Goal: Task Accomplishment & Management: Manage account settings

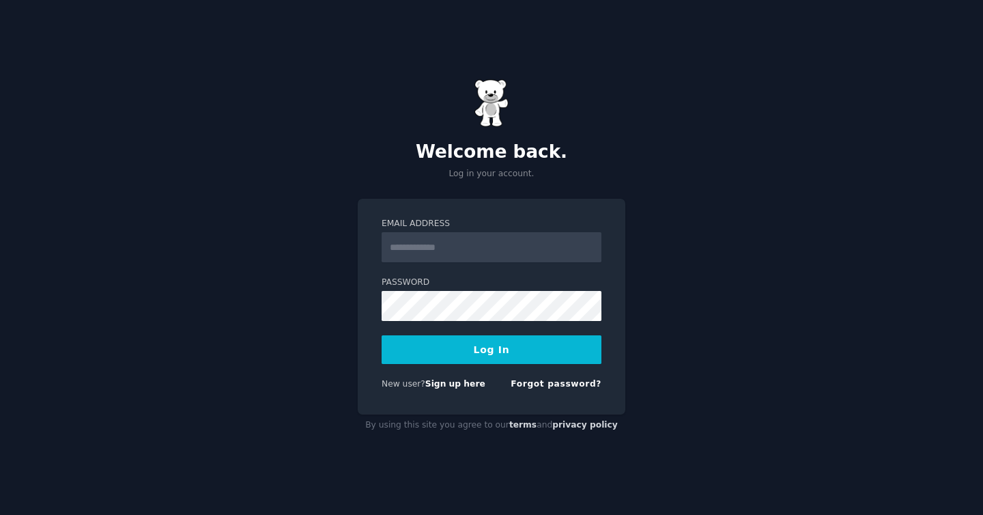
click at [443, 252] on input "Email Address" at bounding box center [492, 247] width 220 height 30
type input "**********"
click at [382, 335] on button "Log In" at bounding box center [492, 349] width 220 height 29
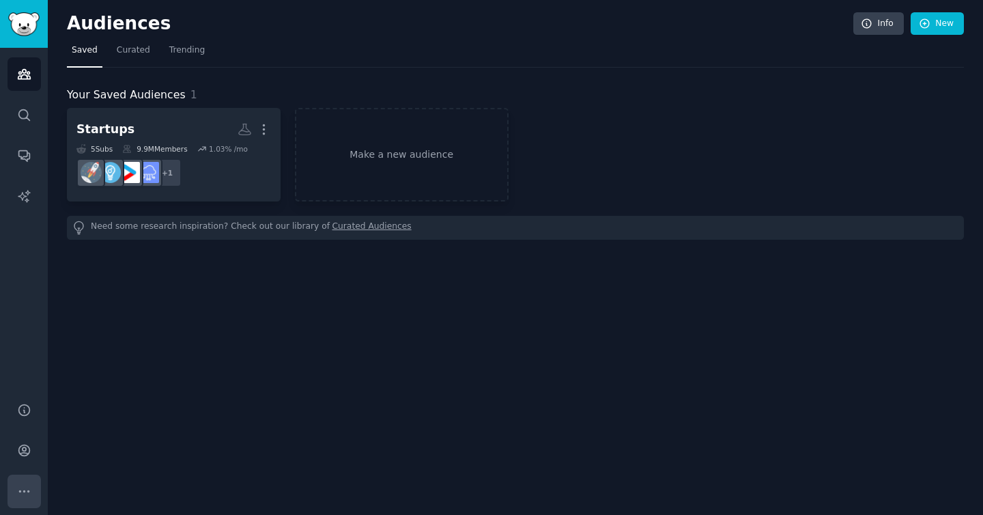
click at [37, 487] on button "More" at bounding box center [24, 491] width 33 height 33
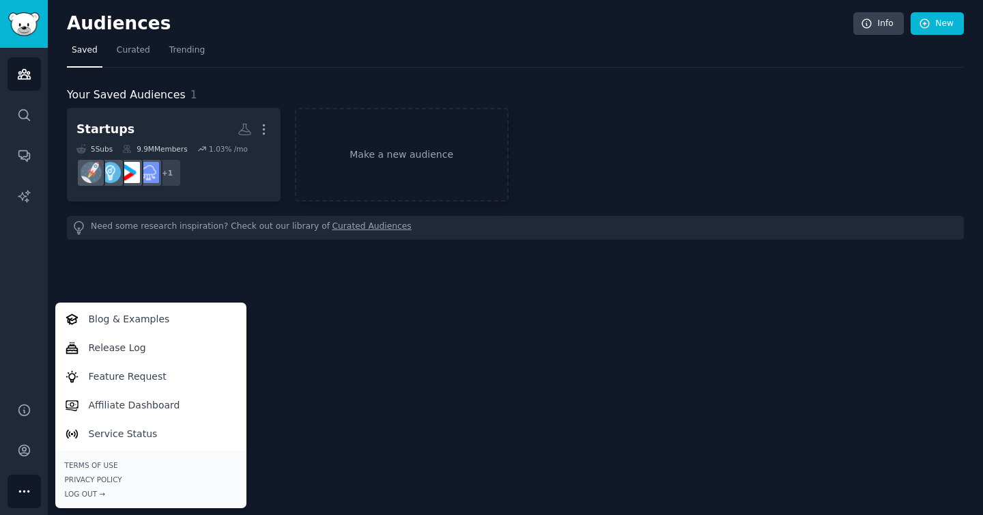
click at [30, 324] on div "Audiences Search Conversations AI Reports" at bounding box center [24, 217] width 48 height 338
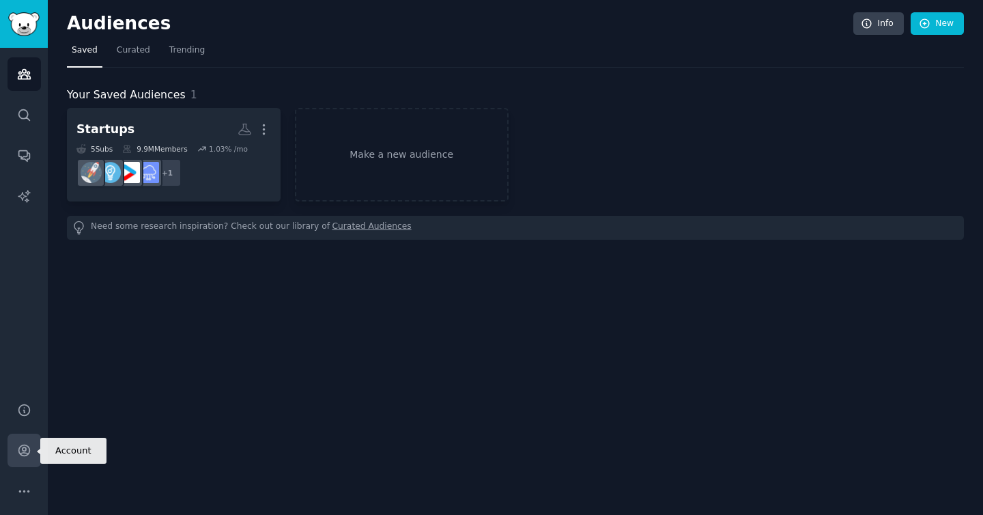
click at [19, 449] on icon "Sidebar" at bounding box center [24, 450] width 14 height 14
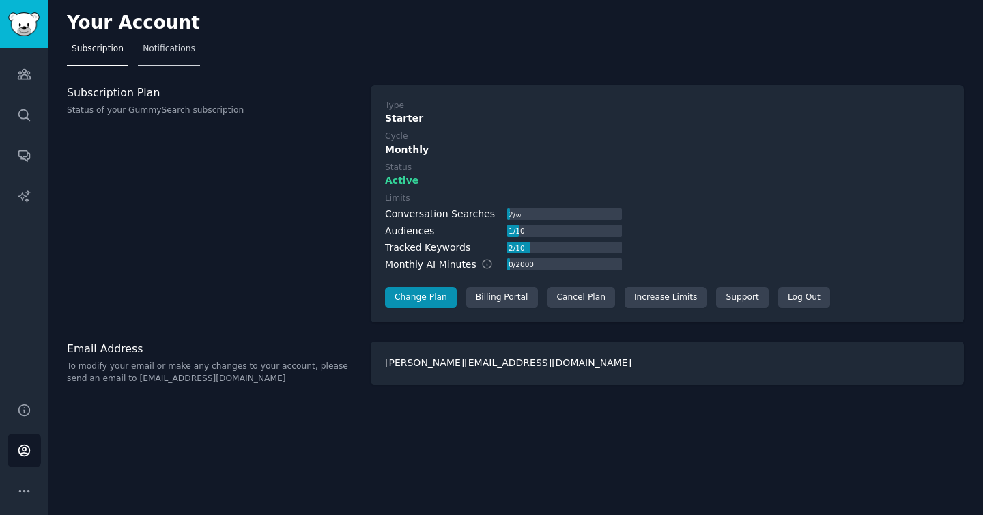
click at [174, 46] on span "Notifications" at bounding box center [169, 49] width 53 height 12
